Goal: Task Accomplishment & Management: Use online tool/utility

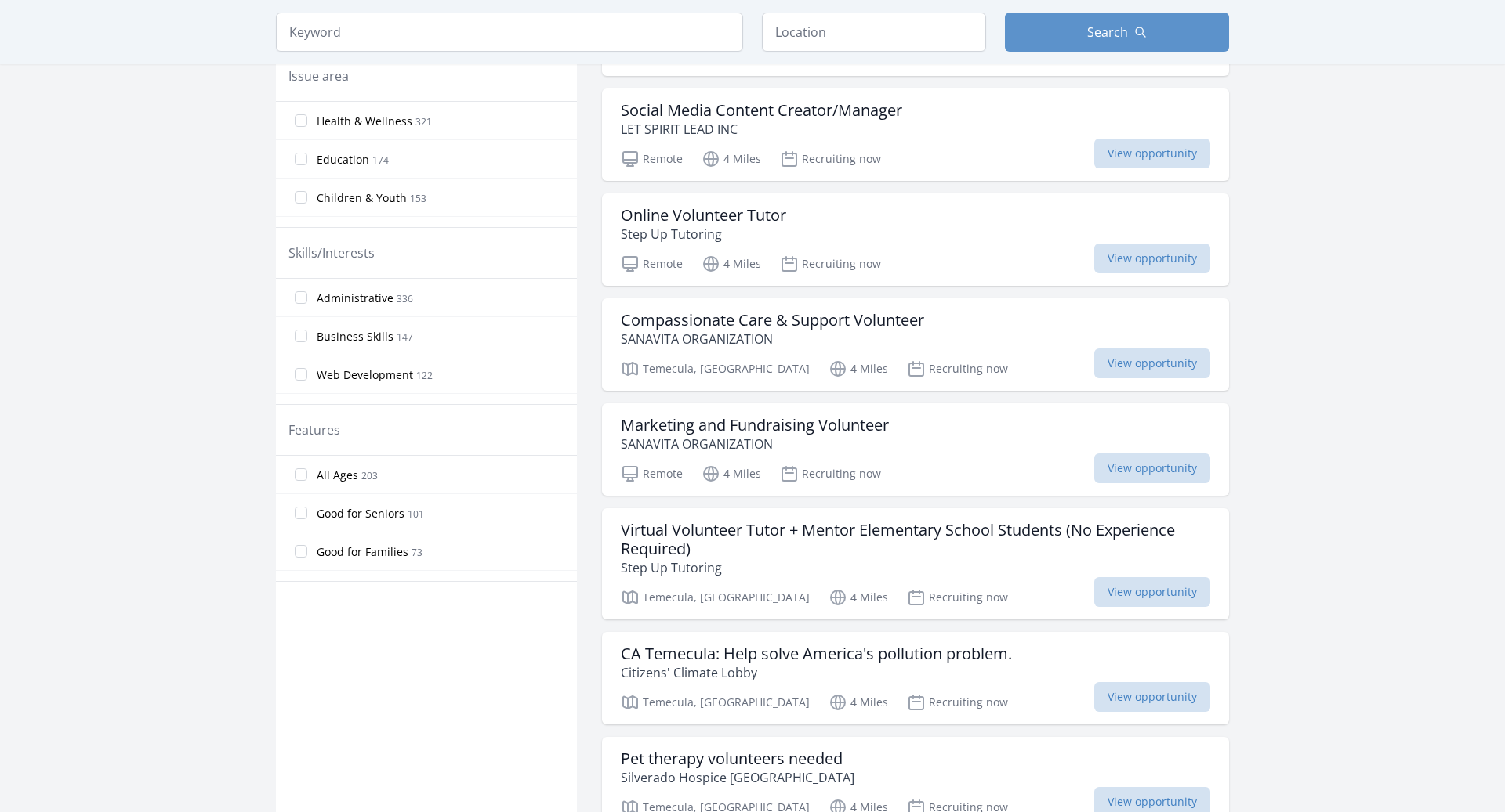
scroll to position [480, 0]
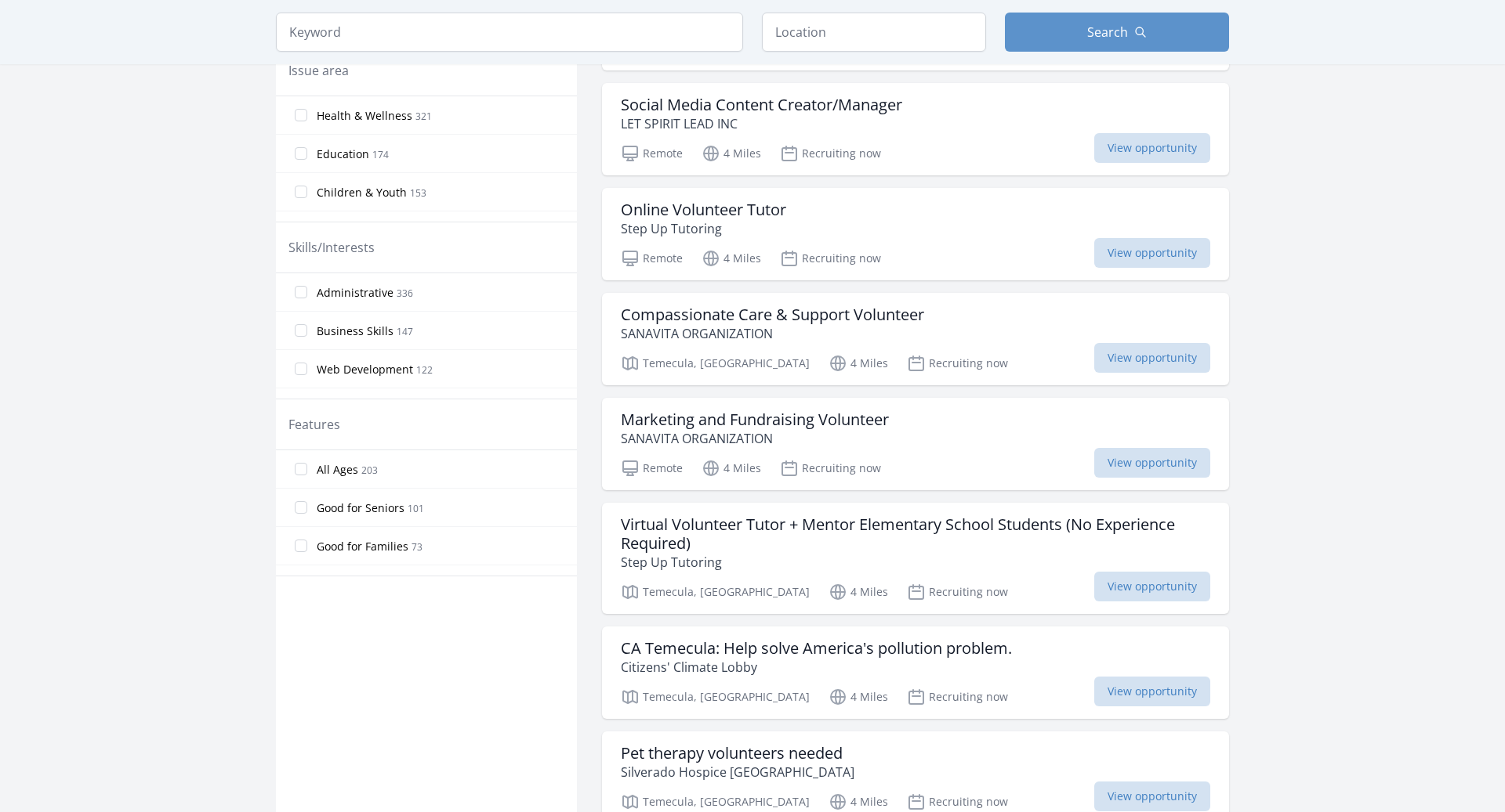
click at [383, 375] on span "Web Development" at bounding box center [364, 370] width 97 height 16
click at [308, 375] on input "Web Development 122" at bounding box center [301, 369] width 13 height 13
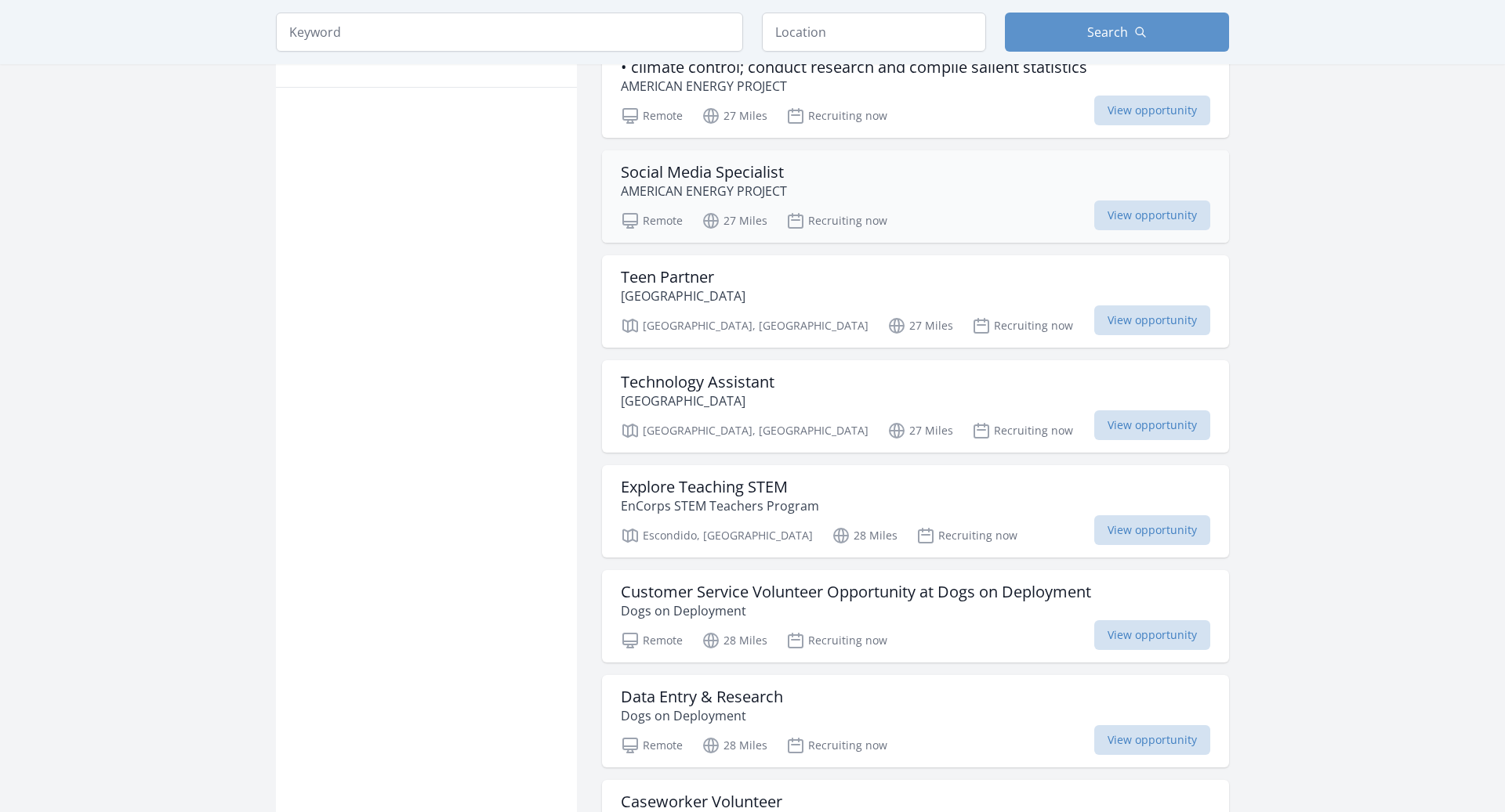
scroll to position [941, 0]
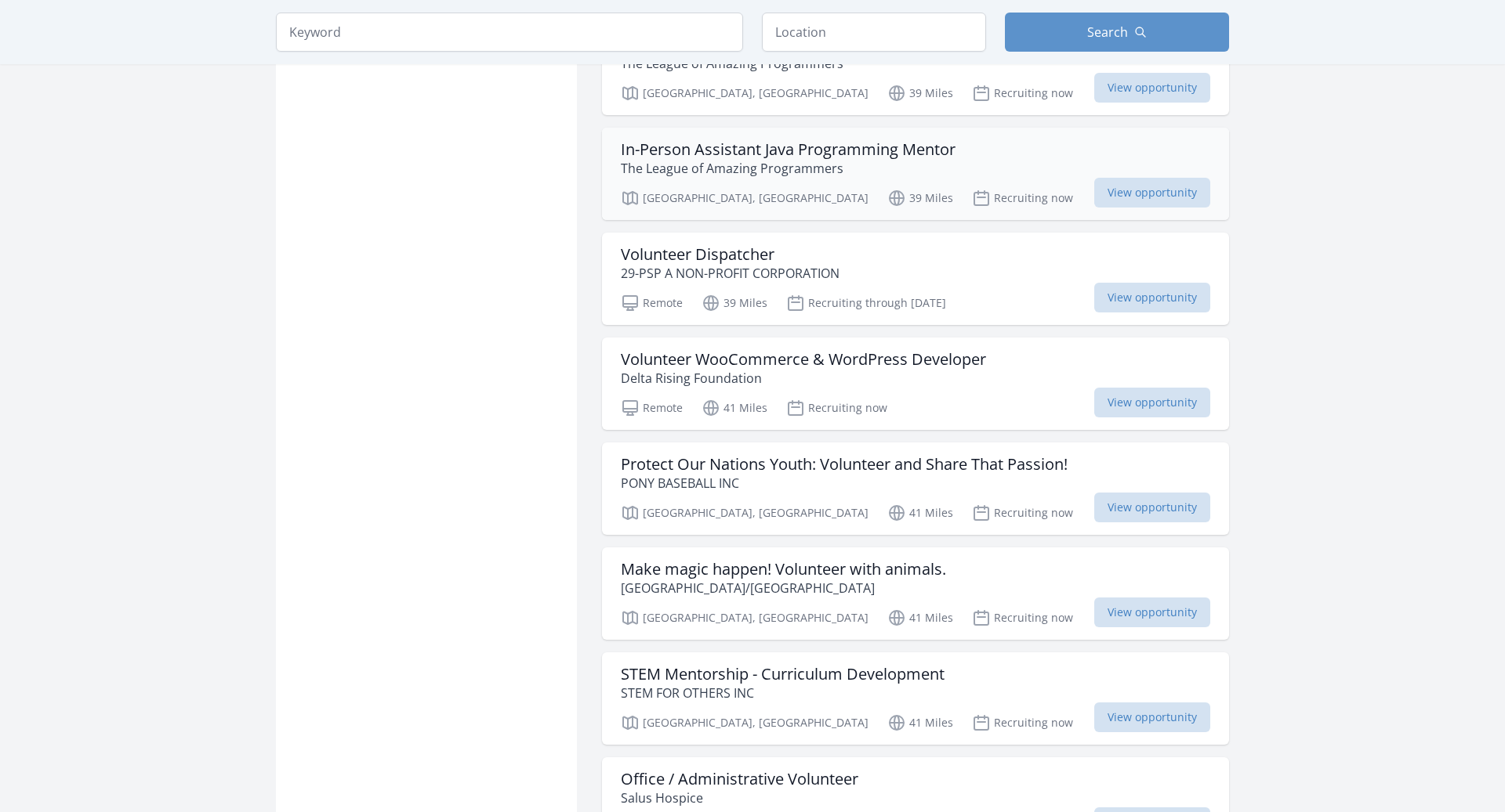
scroll to position [3641, 0]
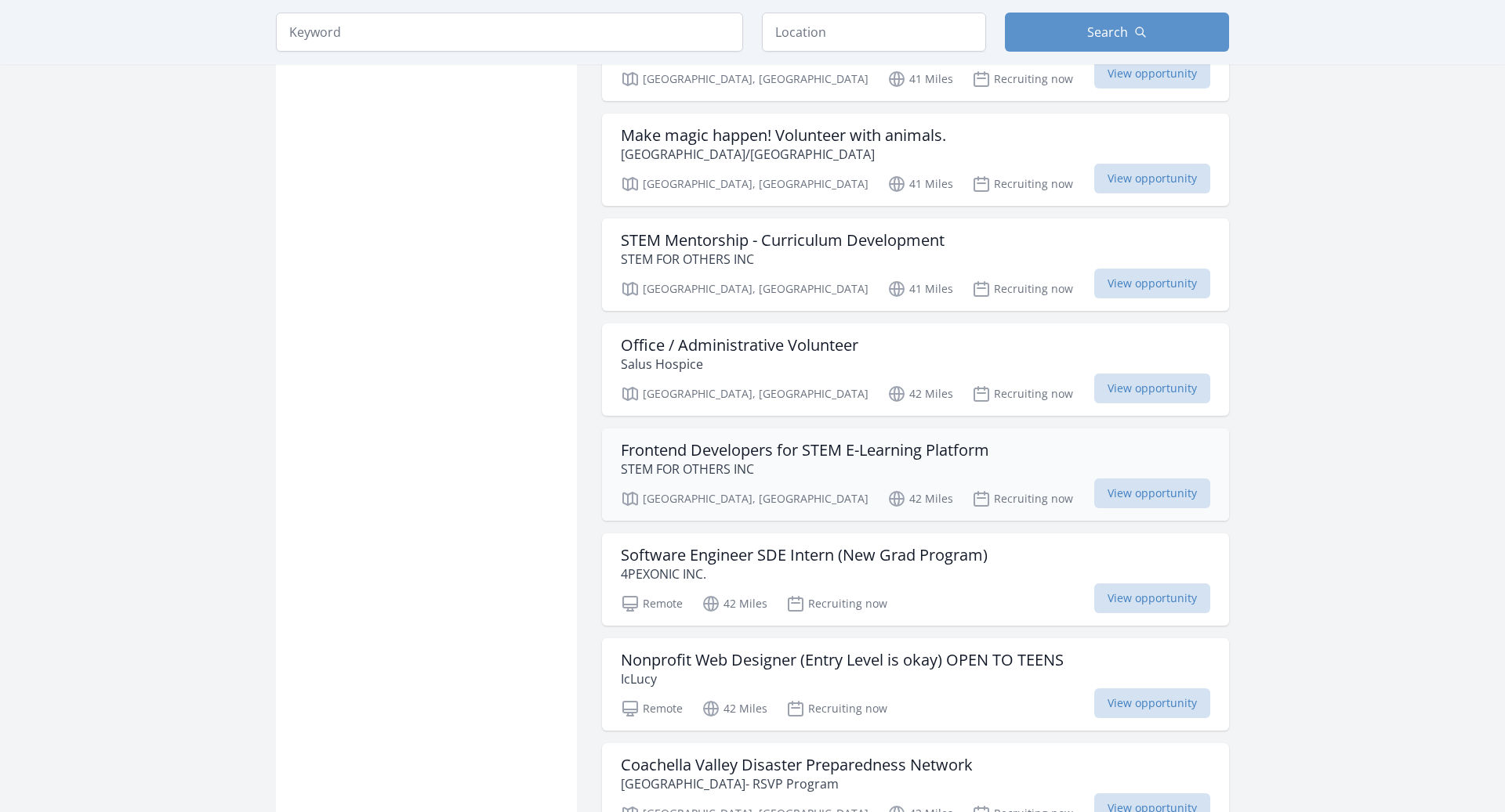
scroll to position [4080, 0]
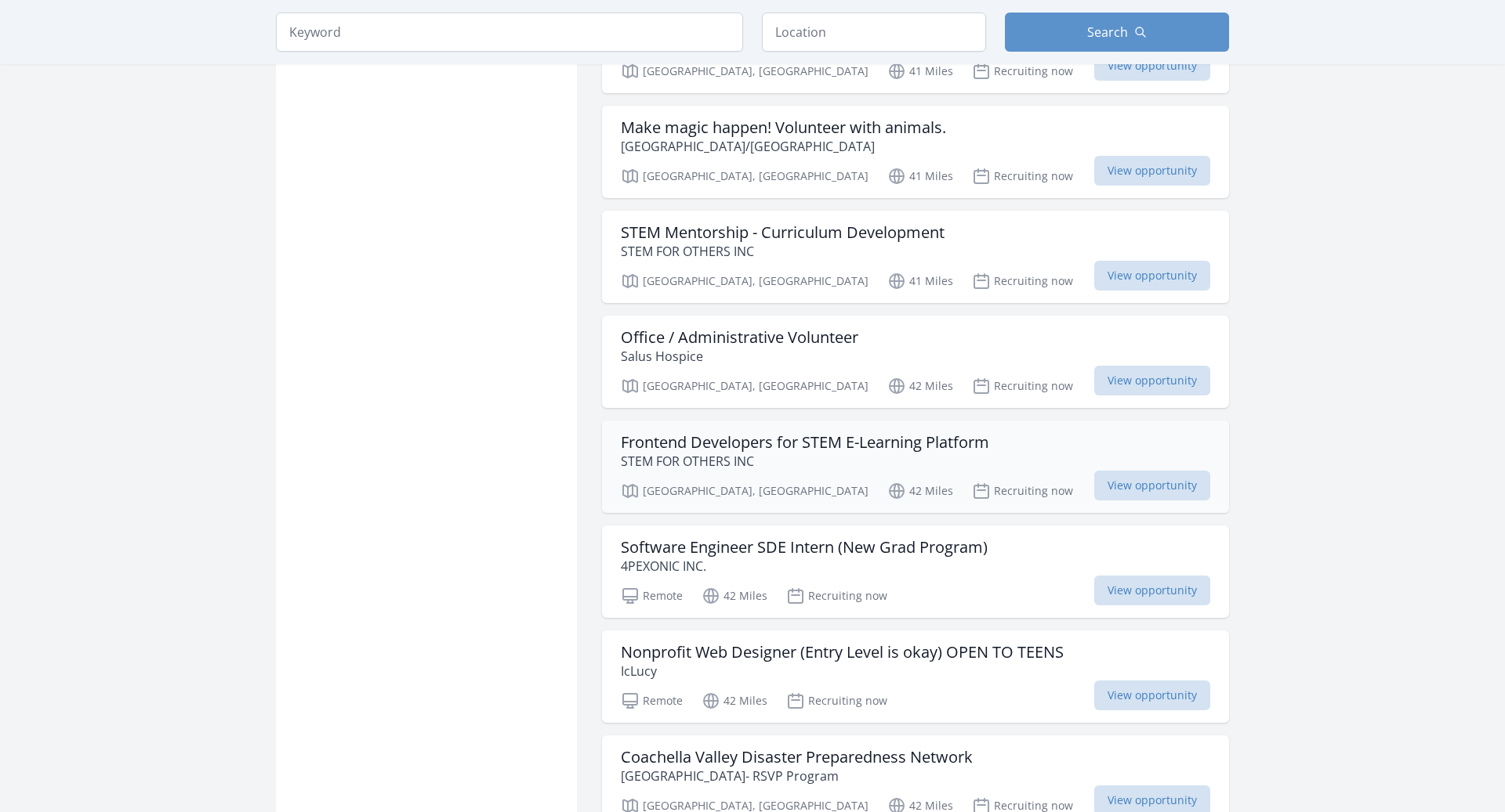
click at [973, 434] on h3 "Frontend Developers for STEM E-Learning Platform" at bounding box center [804, 443] width 368 height 19
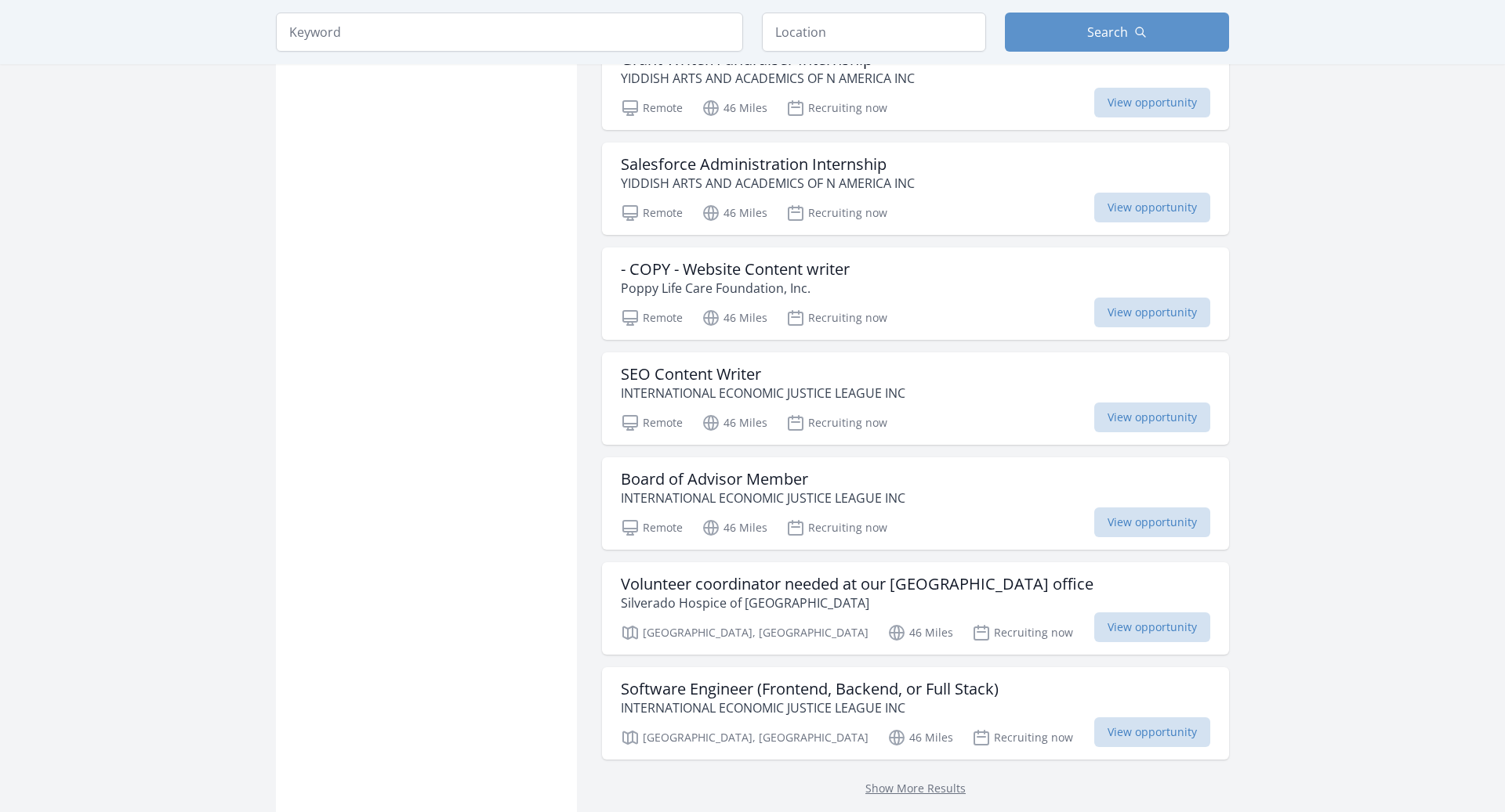
scroll to position [6133, 0]
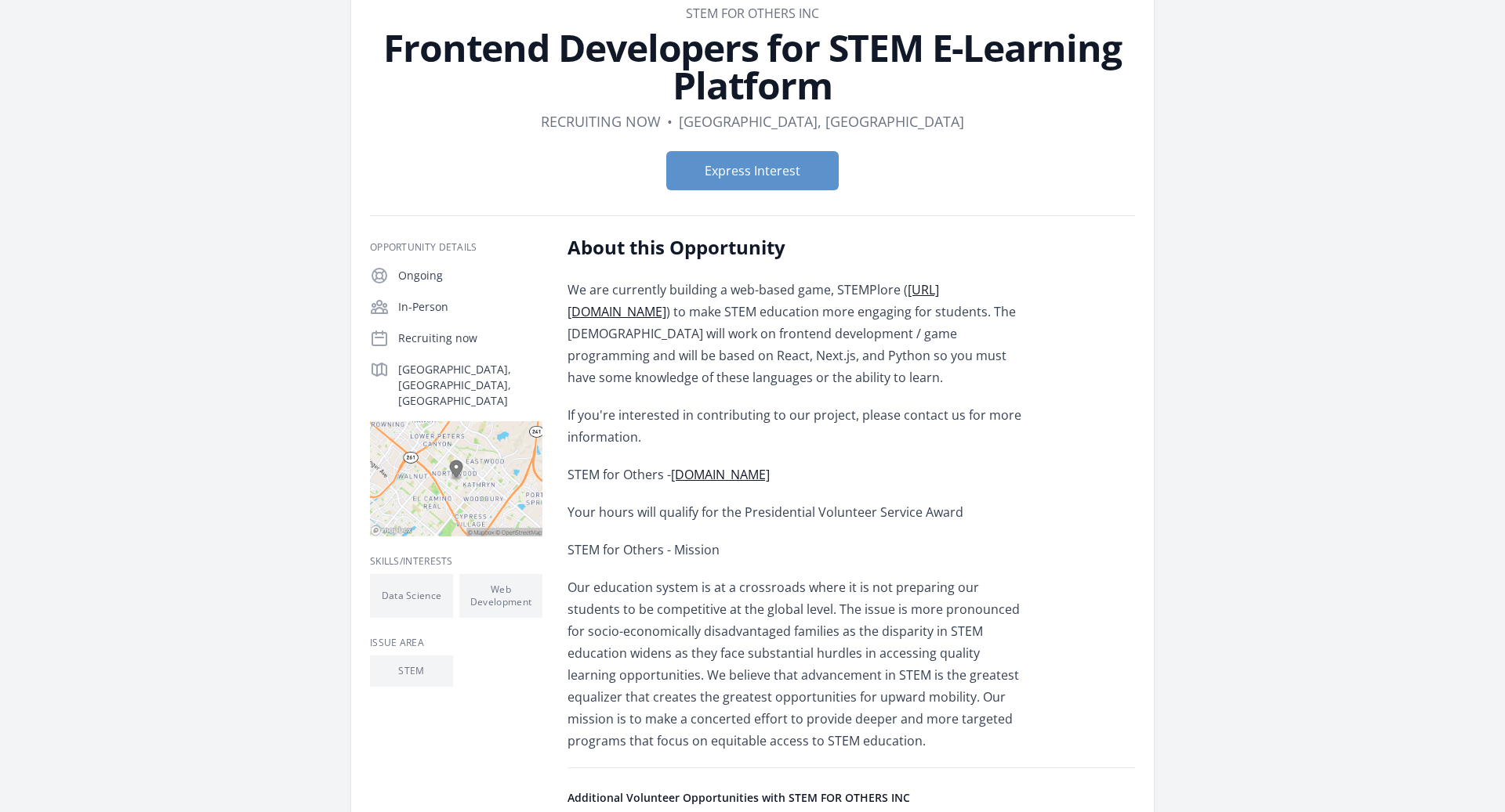
scroll to position [94, 0]
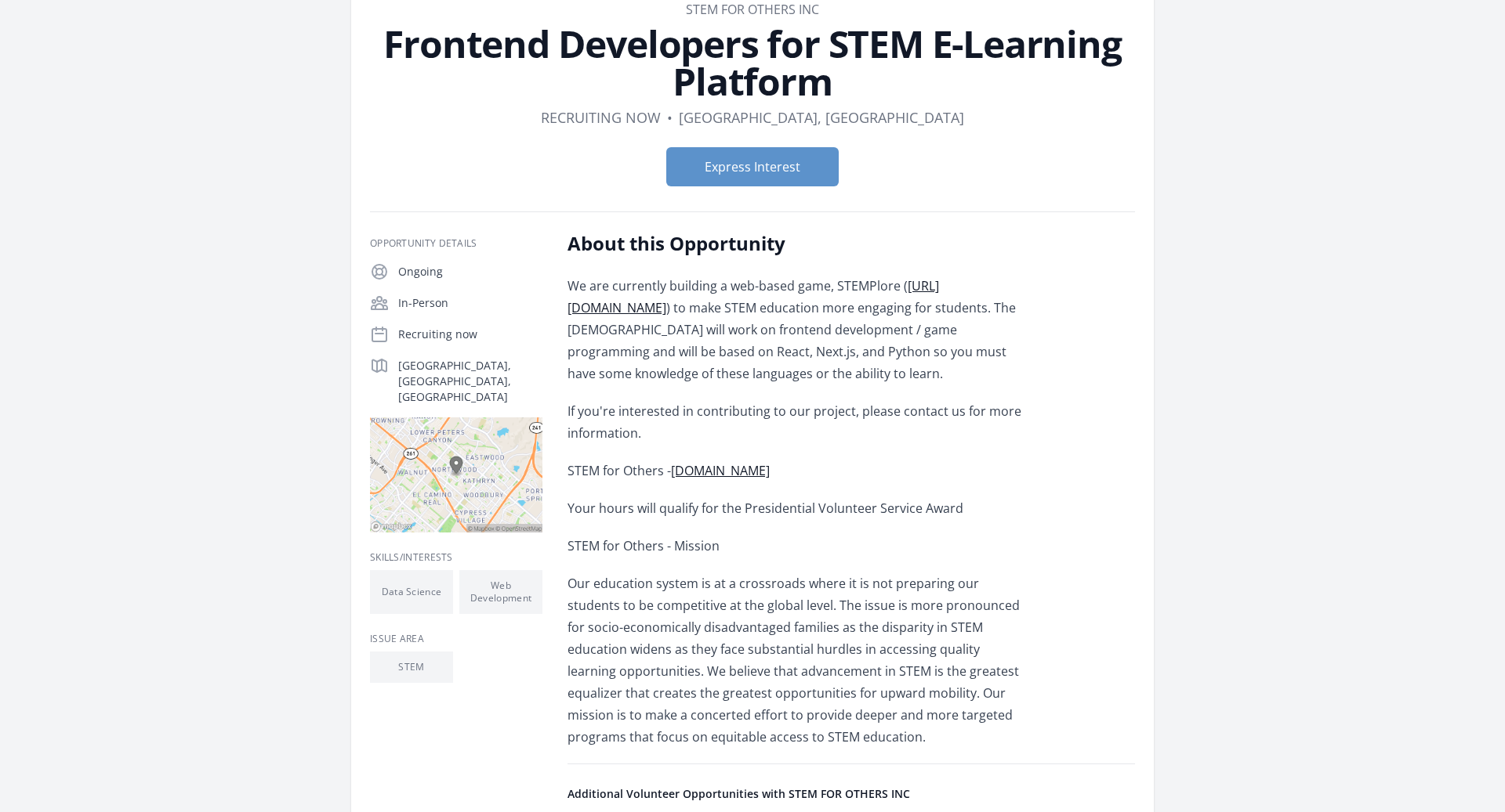
click at [769, 472] on link "[DOMAIN_NAME]" at bounding box center [721, 471] width 99 height 18
